Goal: Task Accomplishment & Management: Complete application form

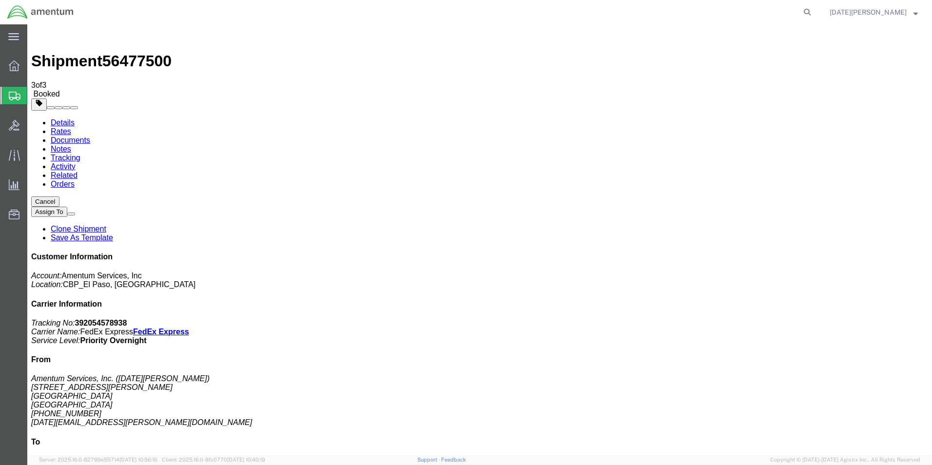
click at [0, 0] on span "Create Shipment" at bounding box center [0, 0] width 0 height 0
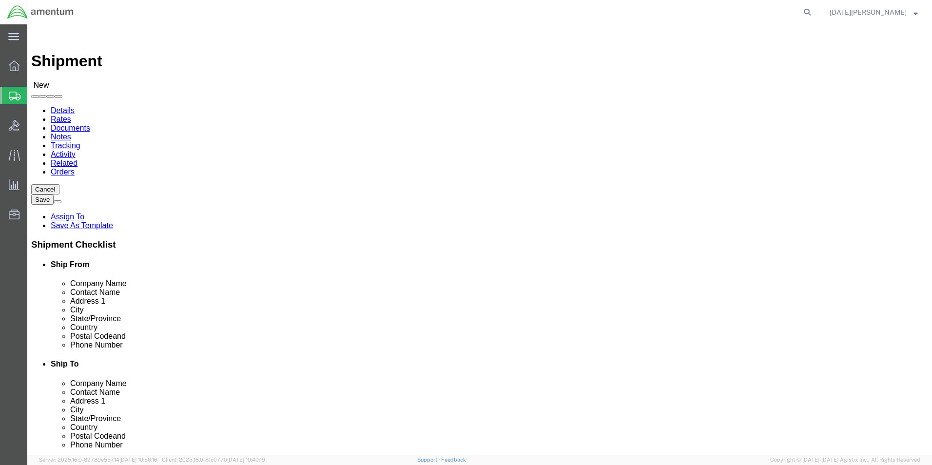
click input "text"
type input "airbus"
click p "- Airbus Helicopters, Inc - (DFW Warehouse _) [STREET_ADDRESS] , 9:00 AM - 4:00…"
select select "[GEOGRAPHIC_DATA]"
type input "Airbus Helicopters, Inc"
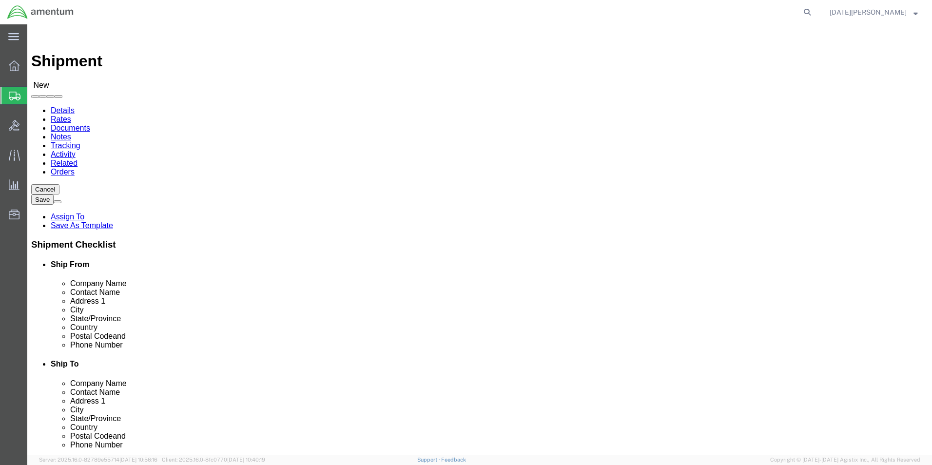
drag, startPoint x: 563, startPoint y: 202, endPoint x: 481, endPoint y: 204, distance: 81.9
click div
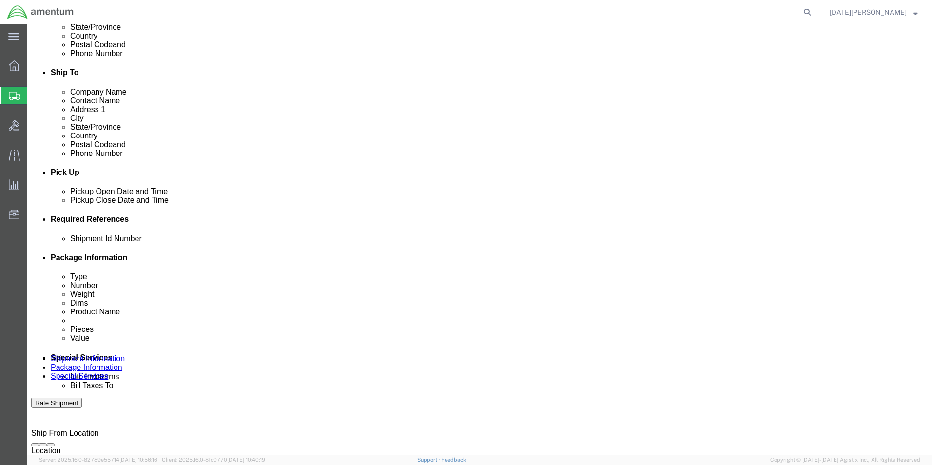
scroll to position [292, 0]
click input "text"
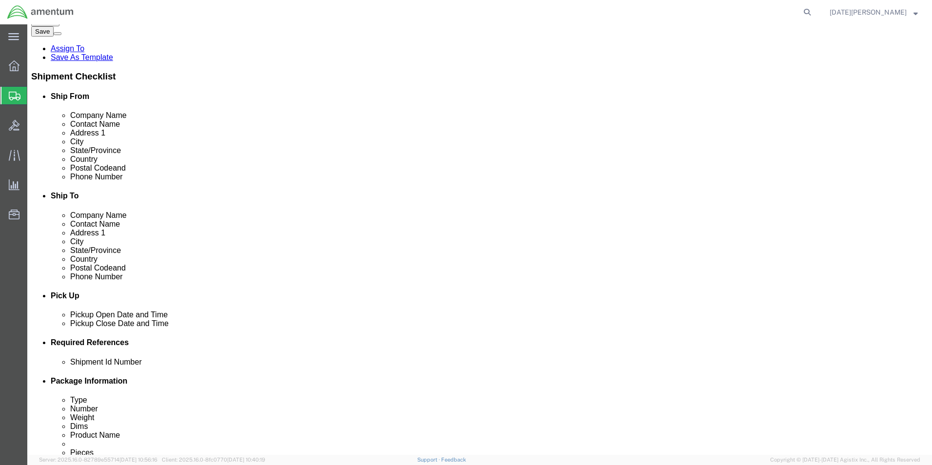
scroll to position [0, 0]
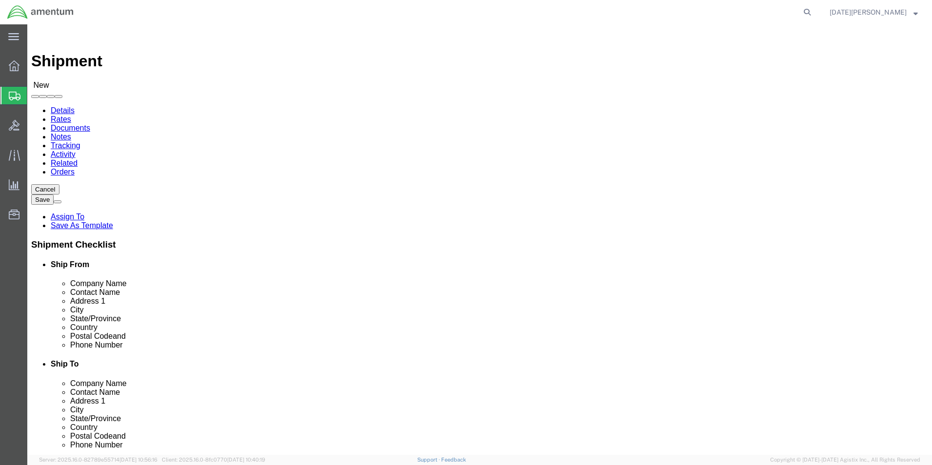
click input "Attn: [PERSON_NAME] - CBP0042287"
type input "Attn: [PERSON_NAME] - CBP0042287"
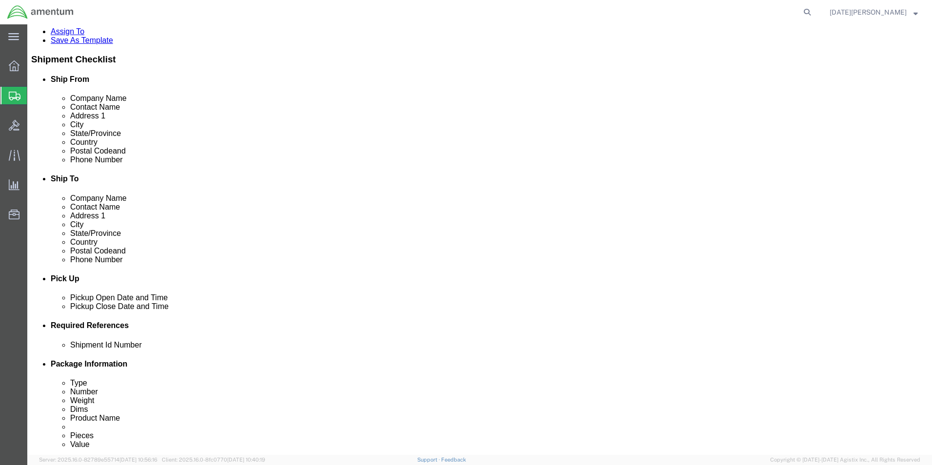
scroll to position [244, 0]
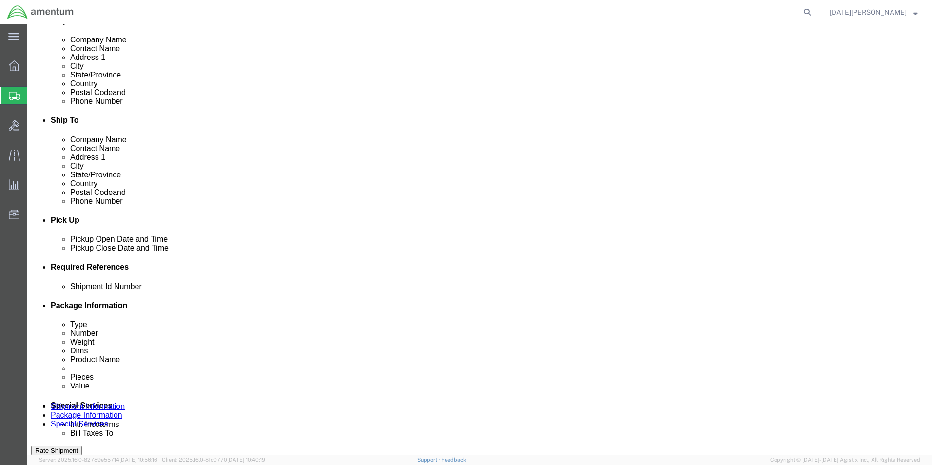
click input "text"
type input "CBP0042287 - LAMINATED BEARINGS"
click button "Add reference"
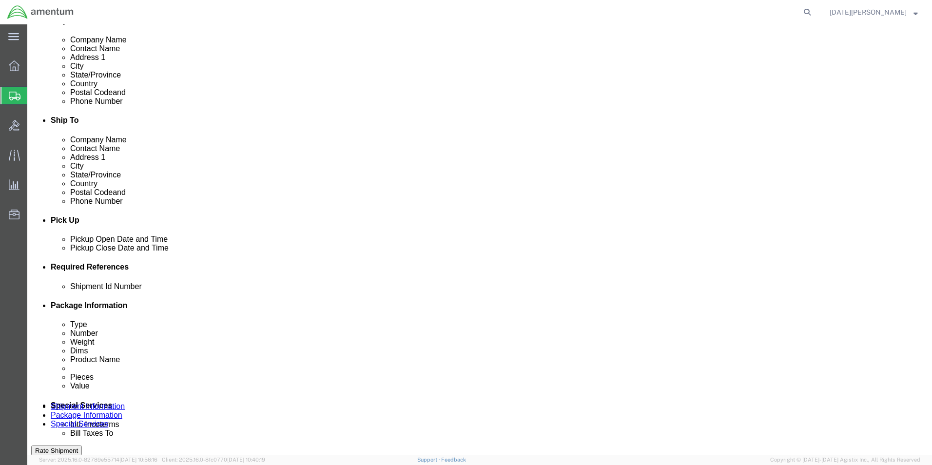
click select "Select Account Type Activity ID Airline Appointment Number ASN Batch Request # …"
select select "DEPT"
click select "Select Account Type Activity ID Airline Appointment Number ASN Batch Request # …"
click input "text"
type input "CBP"
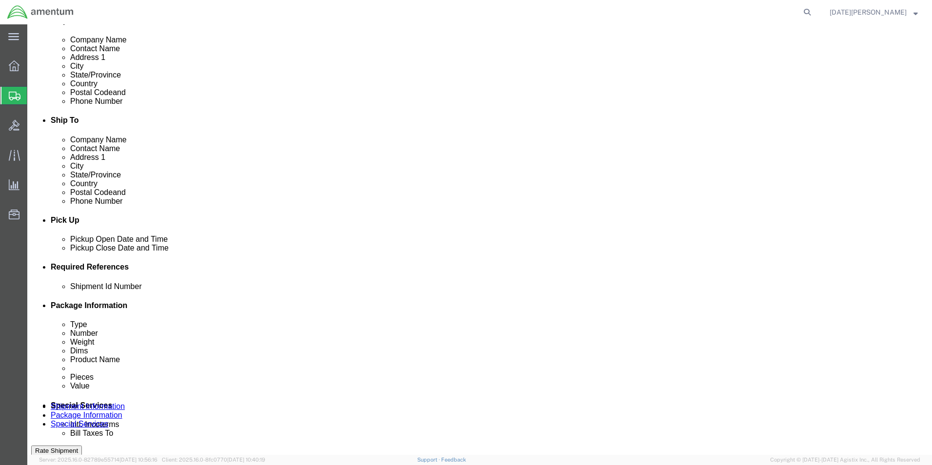
click button "Add reference"
click select "Select Account Type Activity ID Airline Appointment Number ASN Batch Request # …"
select select "CUSTREF"
click select "Select Account Type Activity ID Airline Appointment Number ASN Batch Request # …"
click input "text"
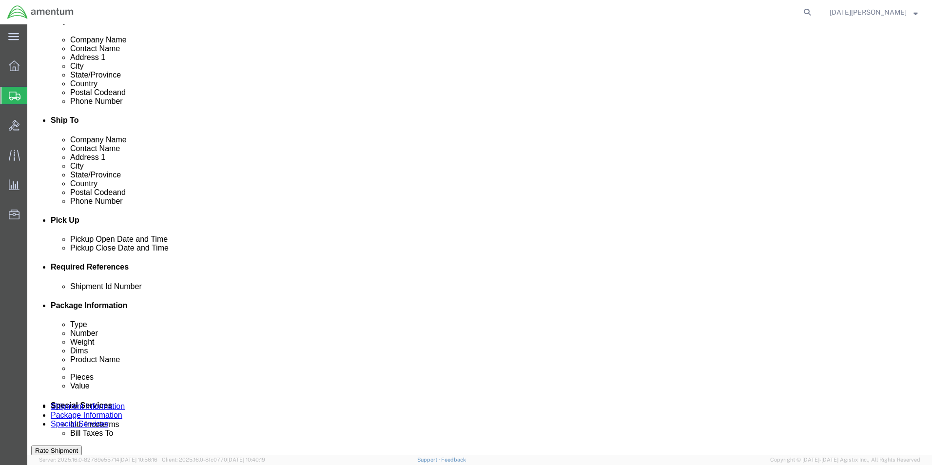
paste input "CBP0042287 - LAMINATED BEARINGS"
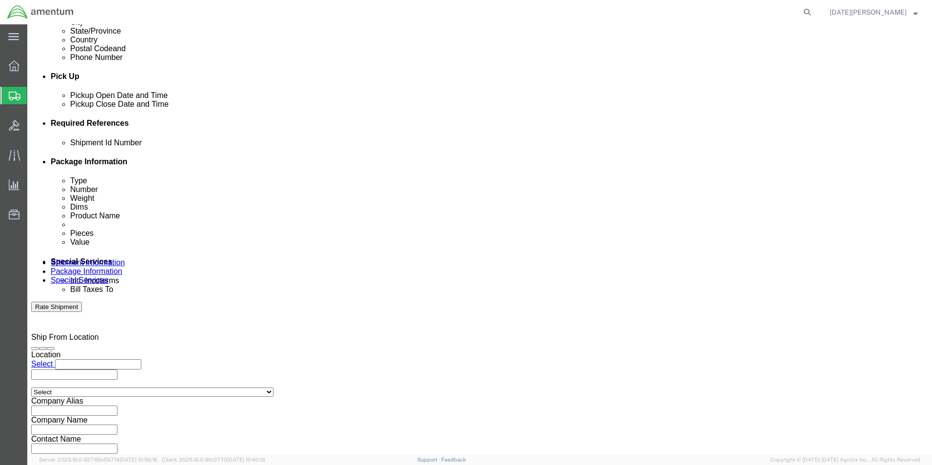
scroll to position [390, 0]
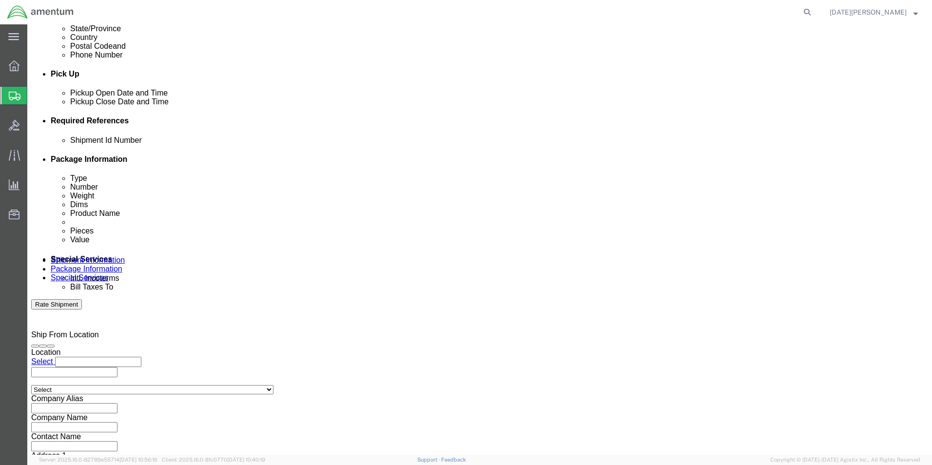
type input "CBP0042287 - LAMINATED BEARINGS"
click select "Select Air Less than Truckload Multi-Leg Ocean Freight Rail Small Parcel Truckl…"
select select "SMAL"
click select "Select Air Less than Truckload Multi-Leg Ocean Freight Rail Small Parcel Truckl…"
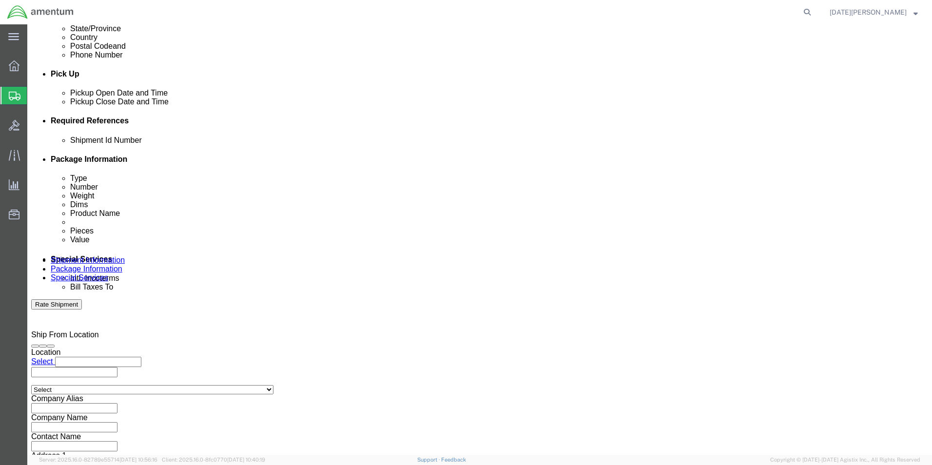
click button "Continue"
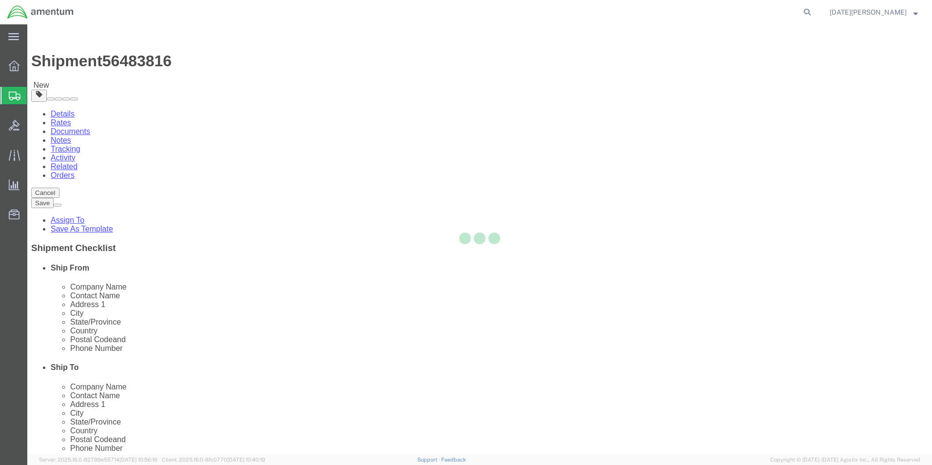
select select "YRPK"
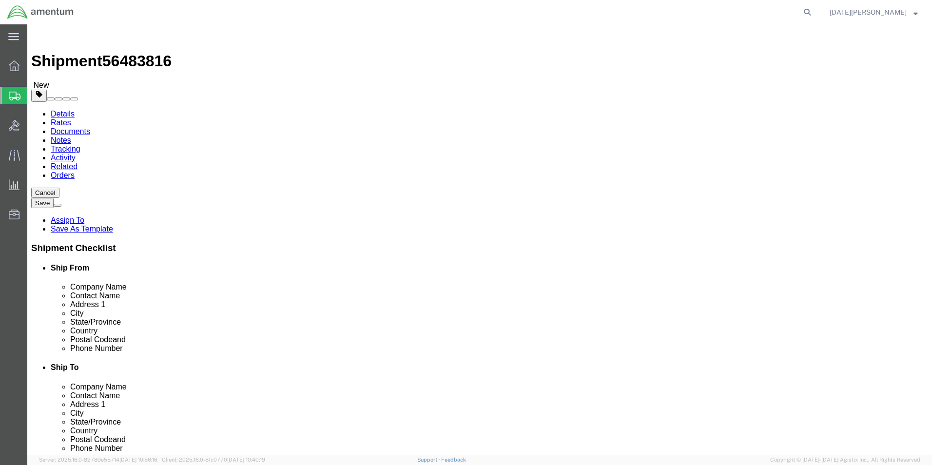
click div "Package Type Select Bale(s) Basket(s) Bolt(s) Bottle(s) Buckets Bulk Bundle(s) …"
click input "text"
type input "20"
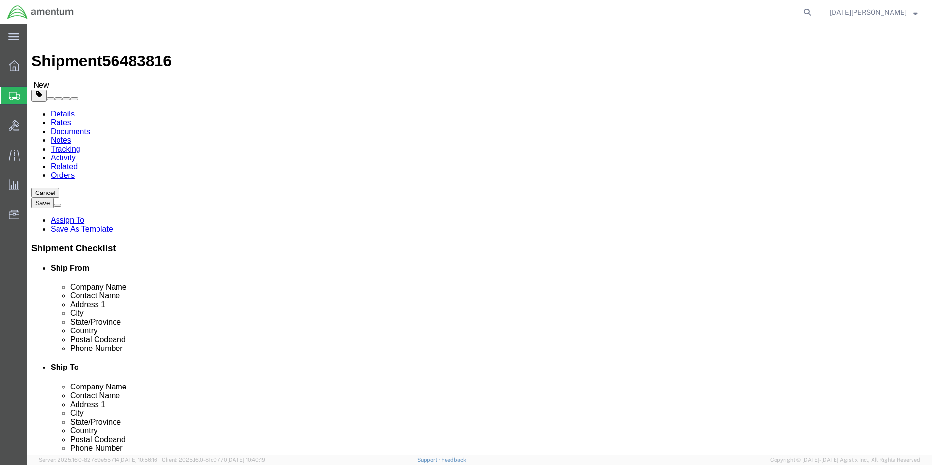
drag, startPoint x: 156, startPoint y: 228, endPoint x: 128, endPoint y: 235, distance: 29.7
click div "Package Type Select Bale(s) Basket(s) Bolt(s) Bottle(s) Buckets Bulk Bundle(s) …"
click input "2400"
type input "24"
click span
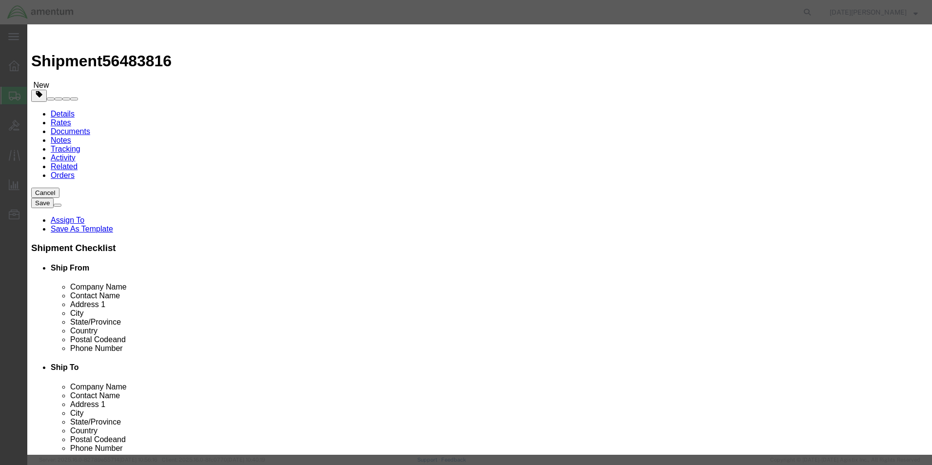
click input "text"
type input "Laminated Bearing"
click input "0"
type input "46"
click input "text"
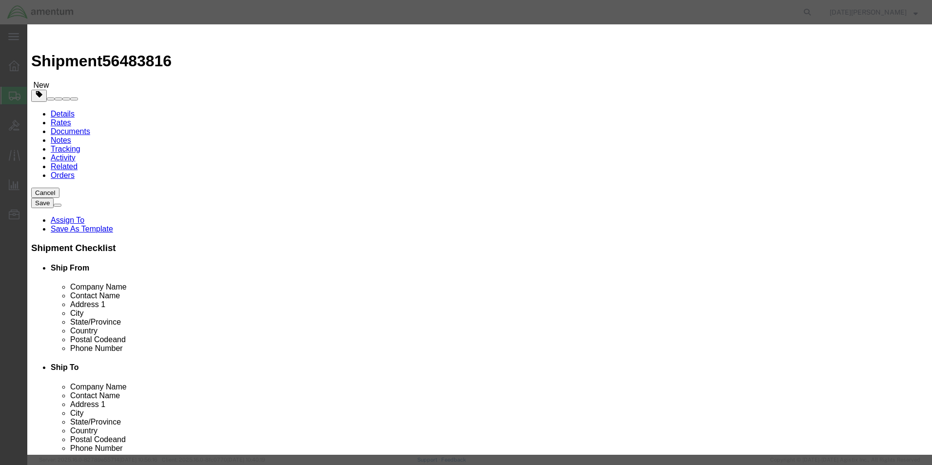
type input "4000.00"
click button "Save & Close"
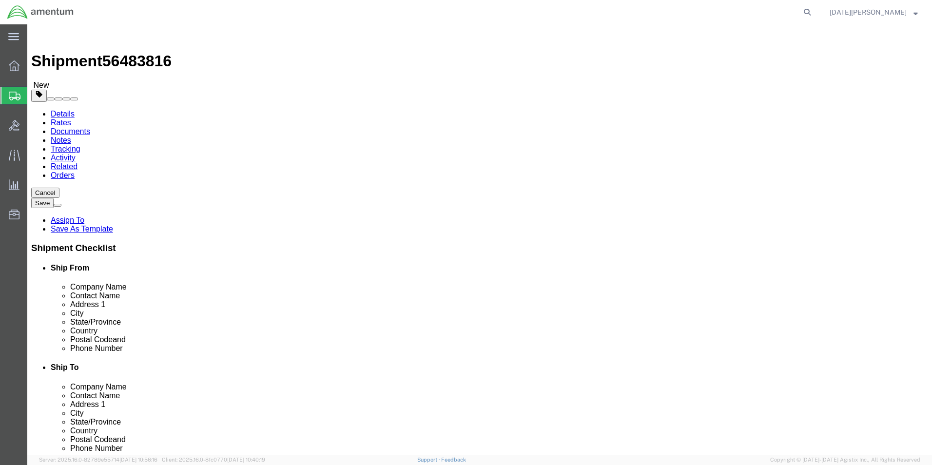
click dd "4000.00 USD"
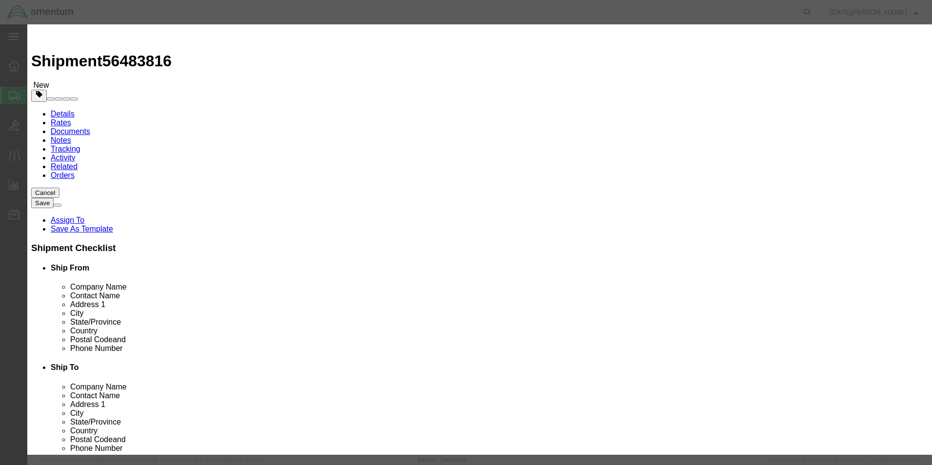
drag, startPoint x: 319, startPoint y: 116, endPoint x: 282, endPoint y: 123, distance: 38.2
click div "Product Name Laminated Bearing Pieces 46.00 Select Bag Barrels 100Board Feet Bo…"
click input "200000.00"
type input "20000.00"
click button "Save & Close"
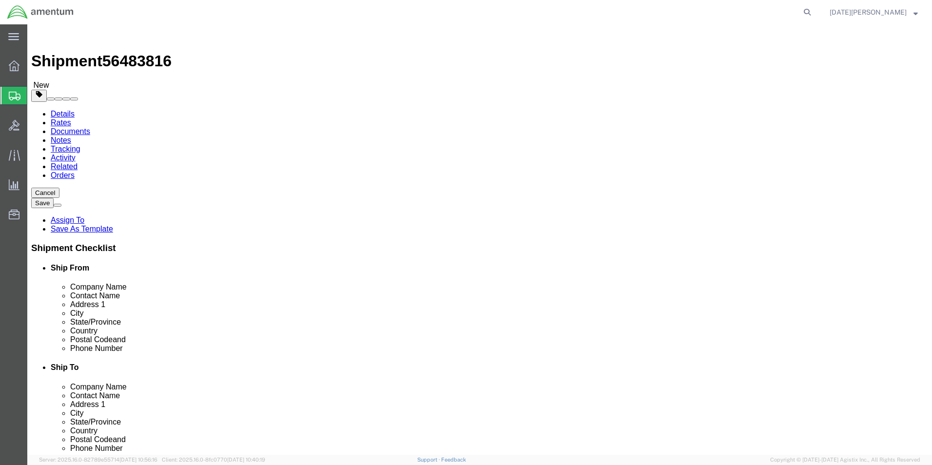
click button "Continue"
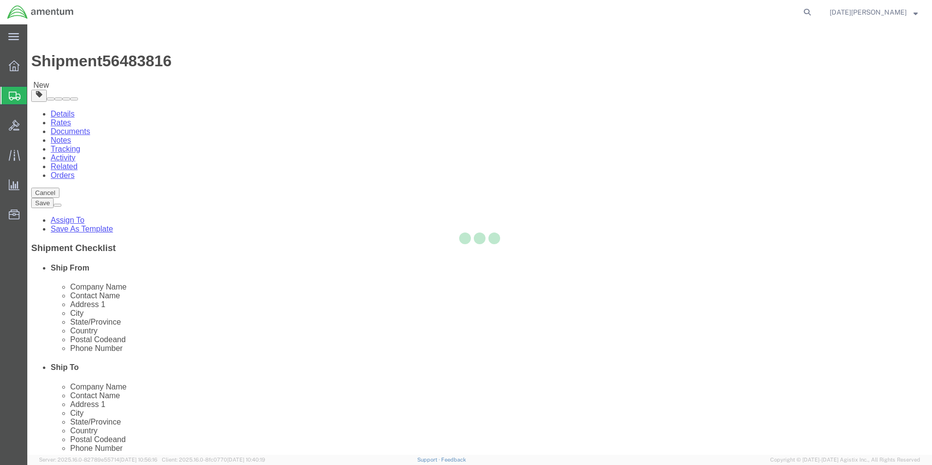
select select
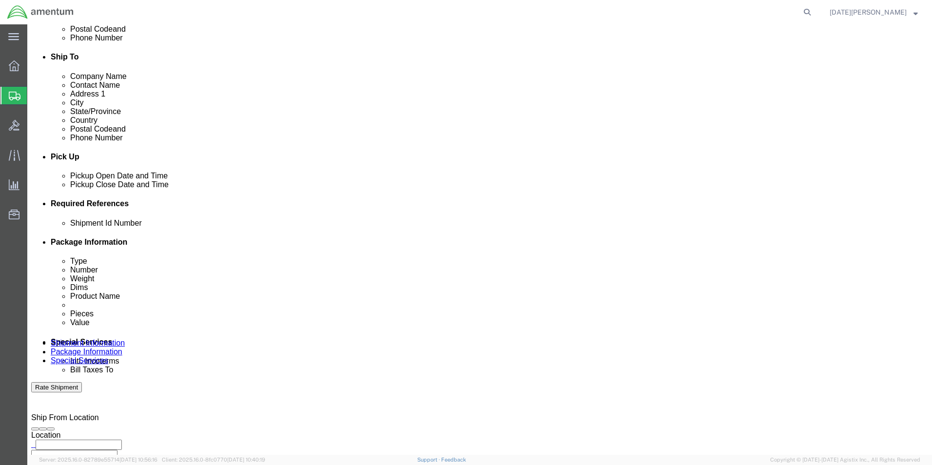
scroll to position [341, 0]
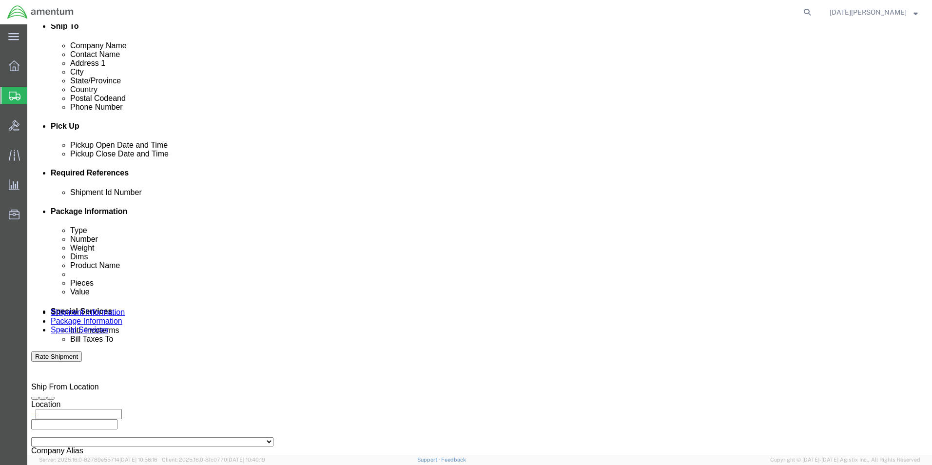
click select "Select Buyer Cost Center Department Operations Number Order Number Sales Person"
click div "Cost Center Select Buyer Cost Center Department Operations Number Order Number …"
click select "Select Recipient Account Sender/Shipper Third Party Account"
select select "THRD"
click select "Select Recipient Account Sender/Shipper Third Party Account"
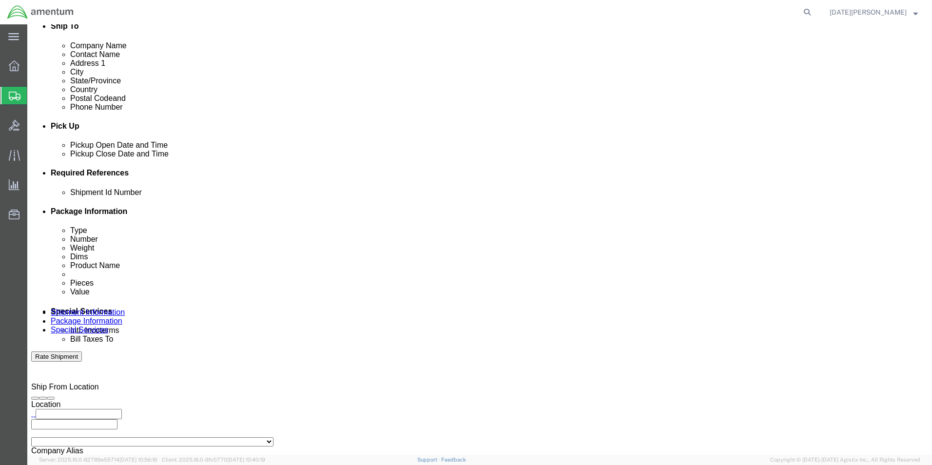
select select
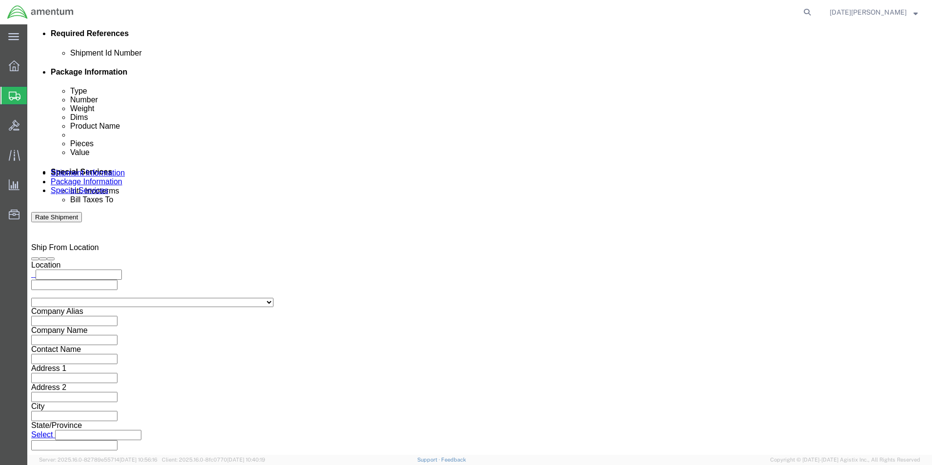
scroll to position [487, 0]
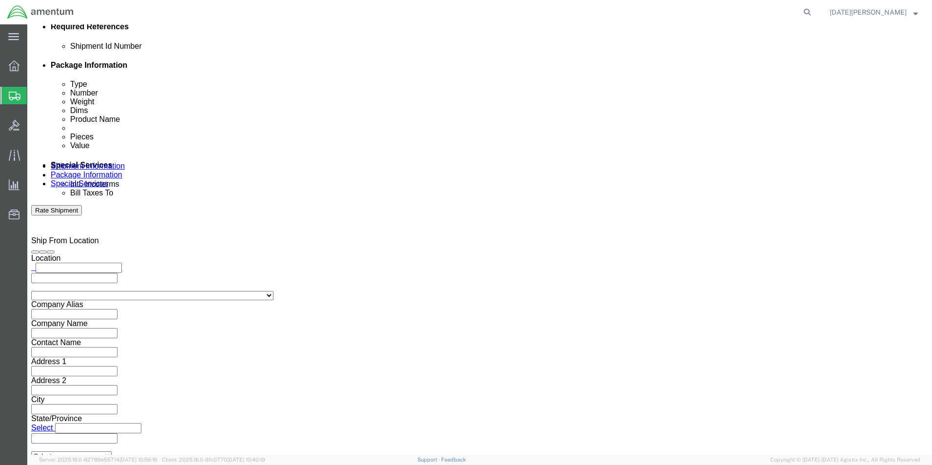
click input "text"
type input "Airbus Helicopters"
click input "text"
type input "[STREET_ADDRESS]"
click select "Select [GEOGRAPHIC_DATA] [GEOGRAPHIC_DATA] [GEOGRAPHIC_DATA] [GEOGRAPHIC_DATA] …"
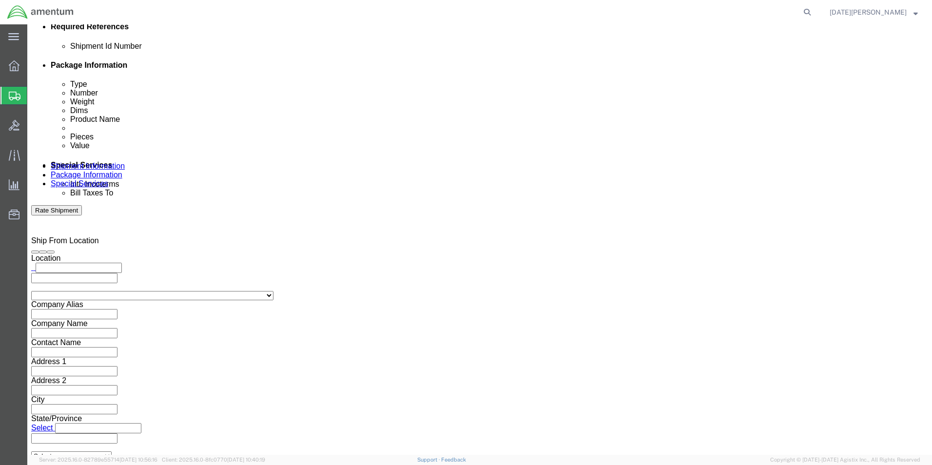
select select "US"
click select "Select [GEOGRAPHIC_DATA] [GEOGRAPHIC_DATA] [GEOGRAPHIC_DATA] [GEOGRAPHIC_DATA] …"
select select "[GEOGRAPHIC_DATA]"
click input "text"
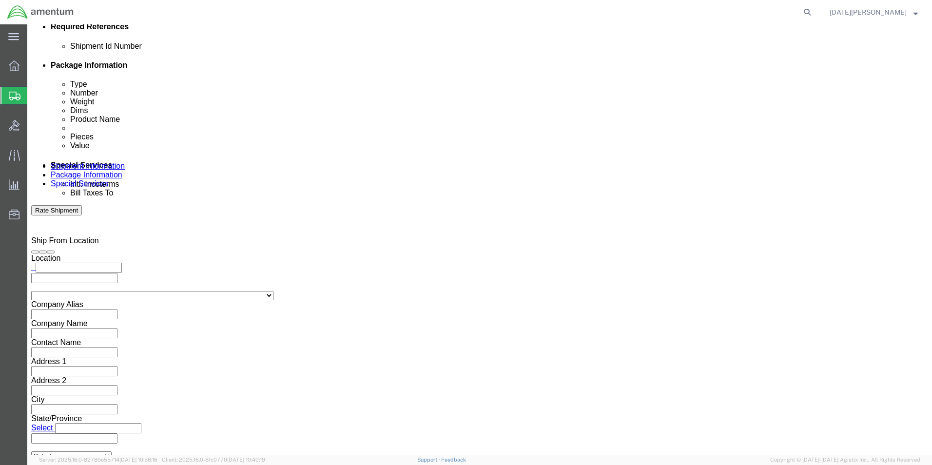
type input "1"
type input "[PHONE_NUMBER]"
click input "text"
type input "[PERSON_NAME]"
click input "text"
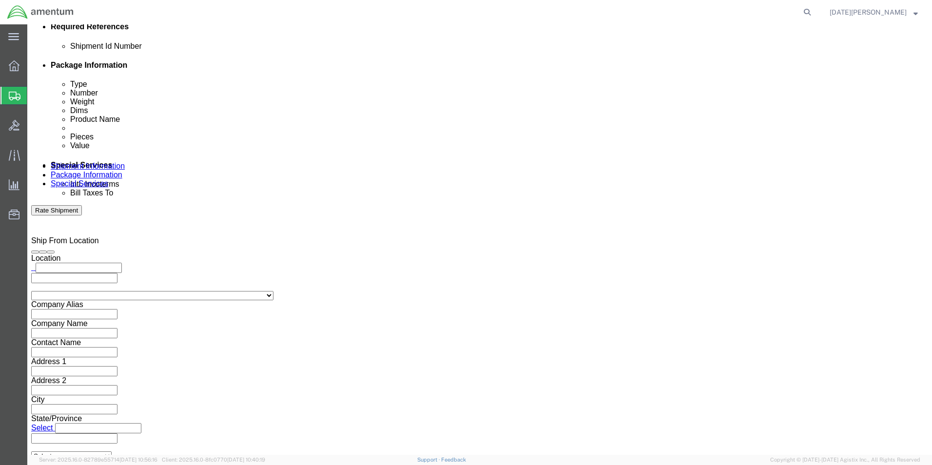
click input "text"
type input "[GEOGRAPHIC_DATA]"
click input "text"
type input "75052"
click div "Contact Name [PERSON_NAME] Address 2 City [GEOGRAPHIC_DATA] Zip Code 75052 Tax …"
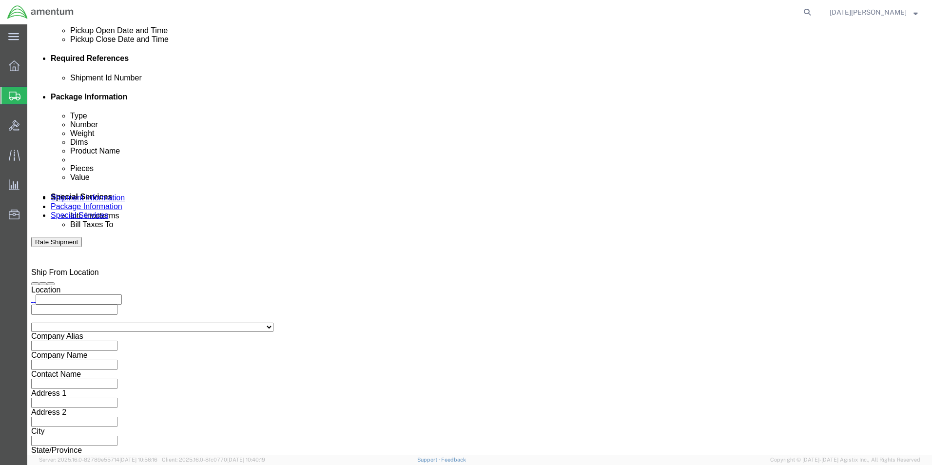
scroll to position [439, 0]
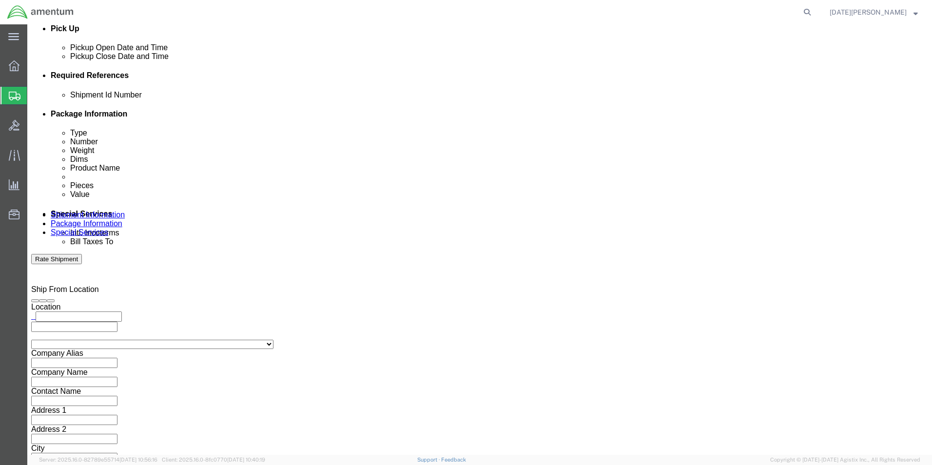
click input "text"
type input "209702568"
click input "text"
click select "Select DHL FedEx Express UPS"
select select "FedEx Express"
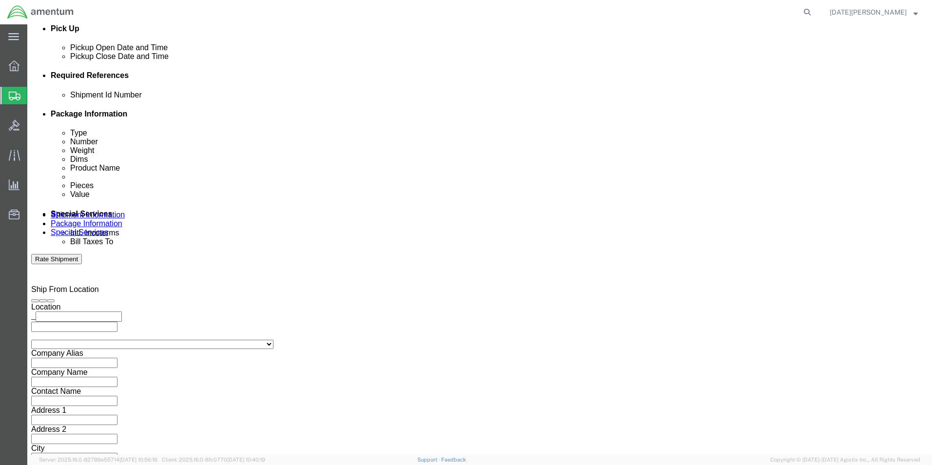
click select "Select DHL FedEx Express UPS"
click div "Billing Location Select Select My Profile Location [PHONE_NUMBER] [PHONE_NUMBER…"
click input "[STREET_ADDRESS]"
type input "[STREET_ADDRESS]"
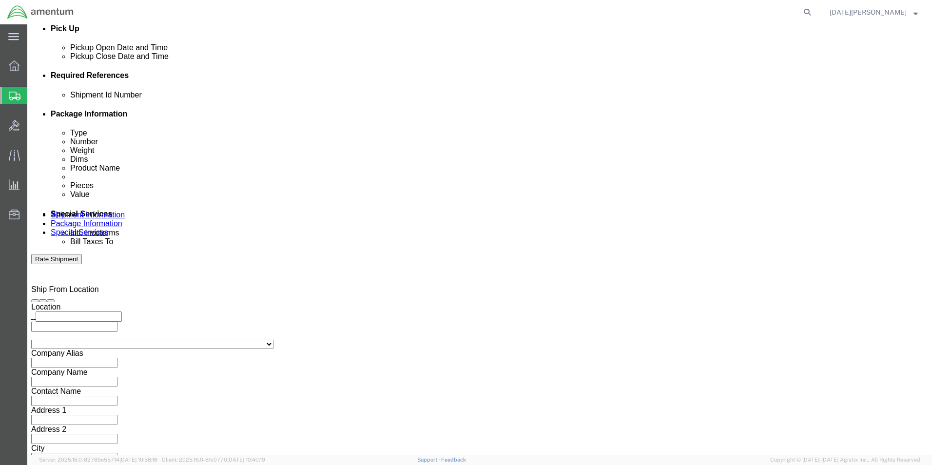
click div "Tax Number"
click select "Select Gift Personal Effects Repair/Warranty Return Sample Sold Temporary/Not S…"
select select "RETURN"
click select "Select Gift Personal Effects Repair/Warranty Return Sample Sold Temporary/Not S…"
click div "Billing Location Select Select My Profile Location [PHONE_NUMBER] [PHONE_NUMBER…"
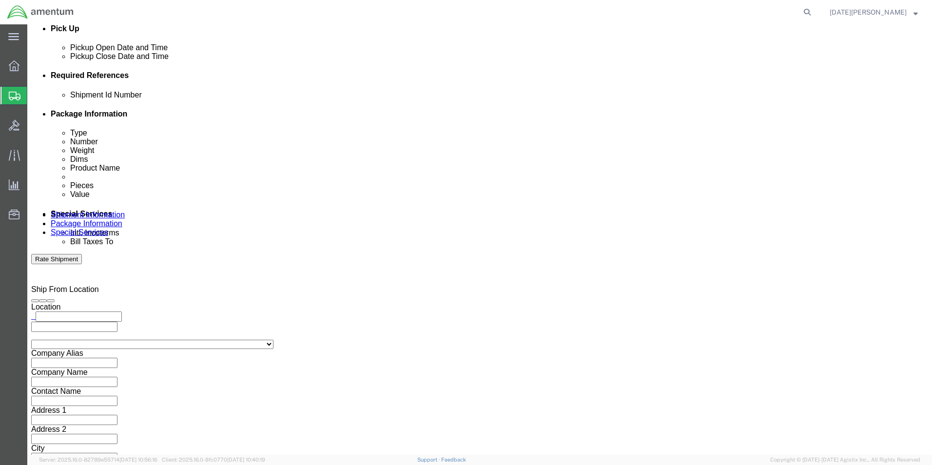
click div "Billing Location Select Select My Profile Location [PHONE_NUMBER] [PHONE_NUMBER…"
click button "Rate Shipment"
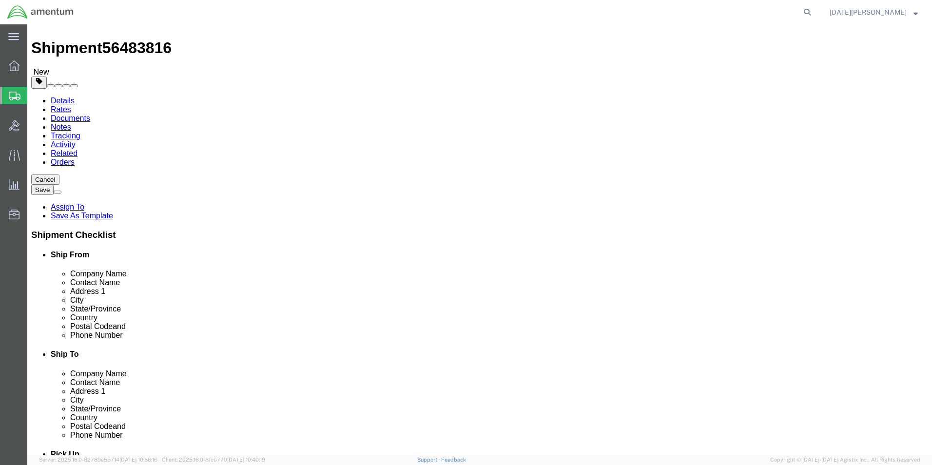
scroll to position [0, 0]
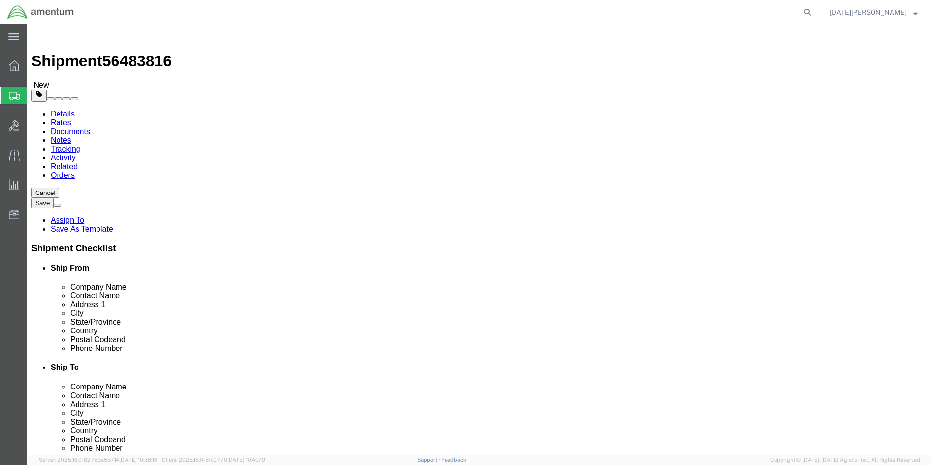
click icon
select select "MYPROFILE"
select select "[GEOGRAPHIC_DATA]"
click button "Rate Shipment"
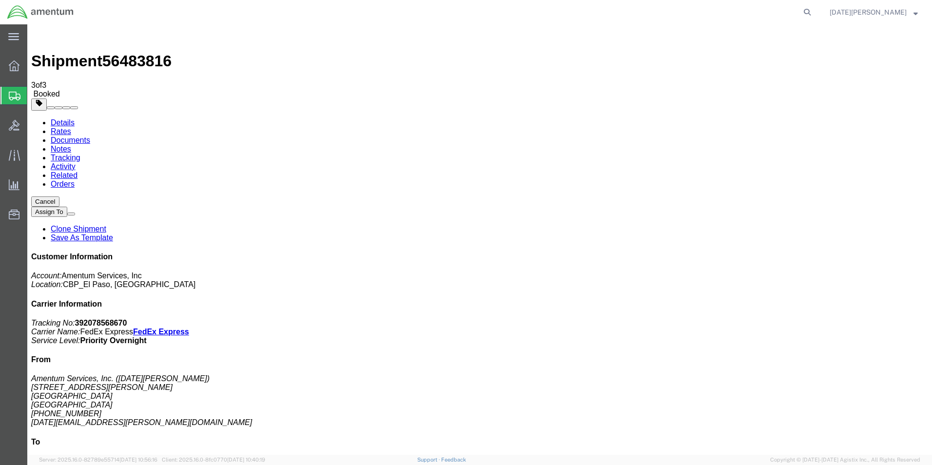
drag, startPoint x: 407, startPoint y: 174, endPoint x: 400, endPoint y: 177, distance: 7.4
